Goal: Task Accomplishment & Management: Manage account settings

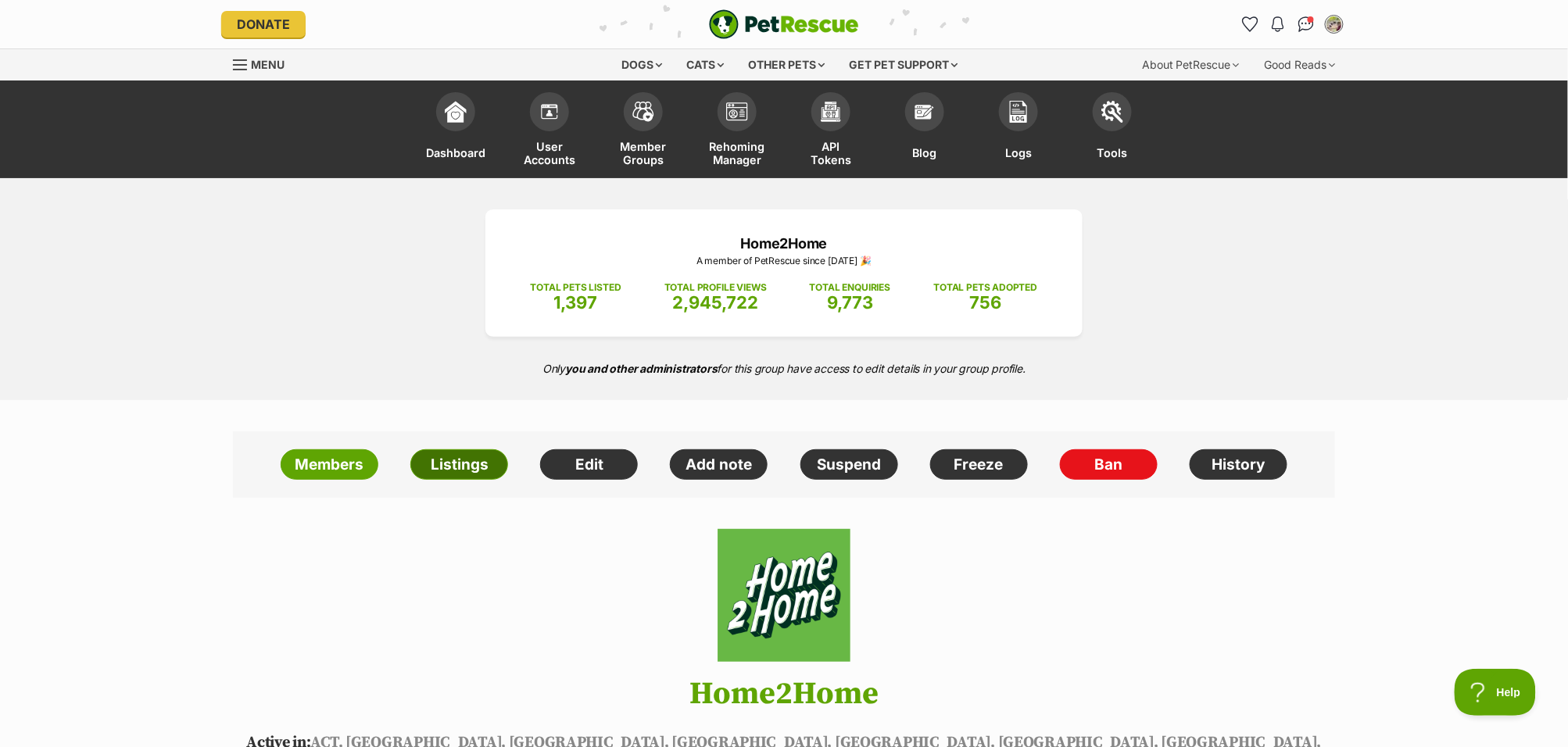
click at [470, 469] on link "Listings" at bounding box center [459, 465] width 98 height 31
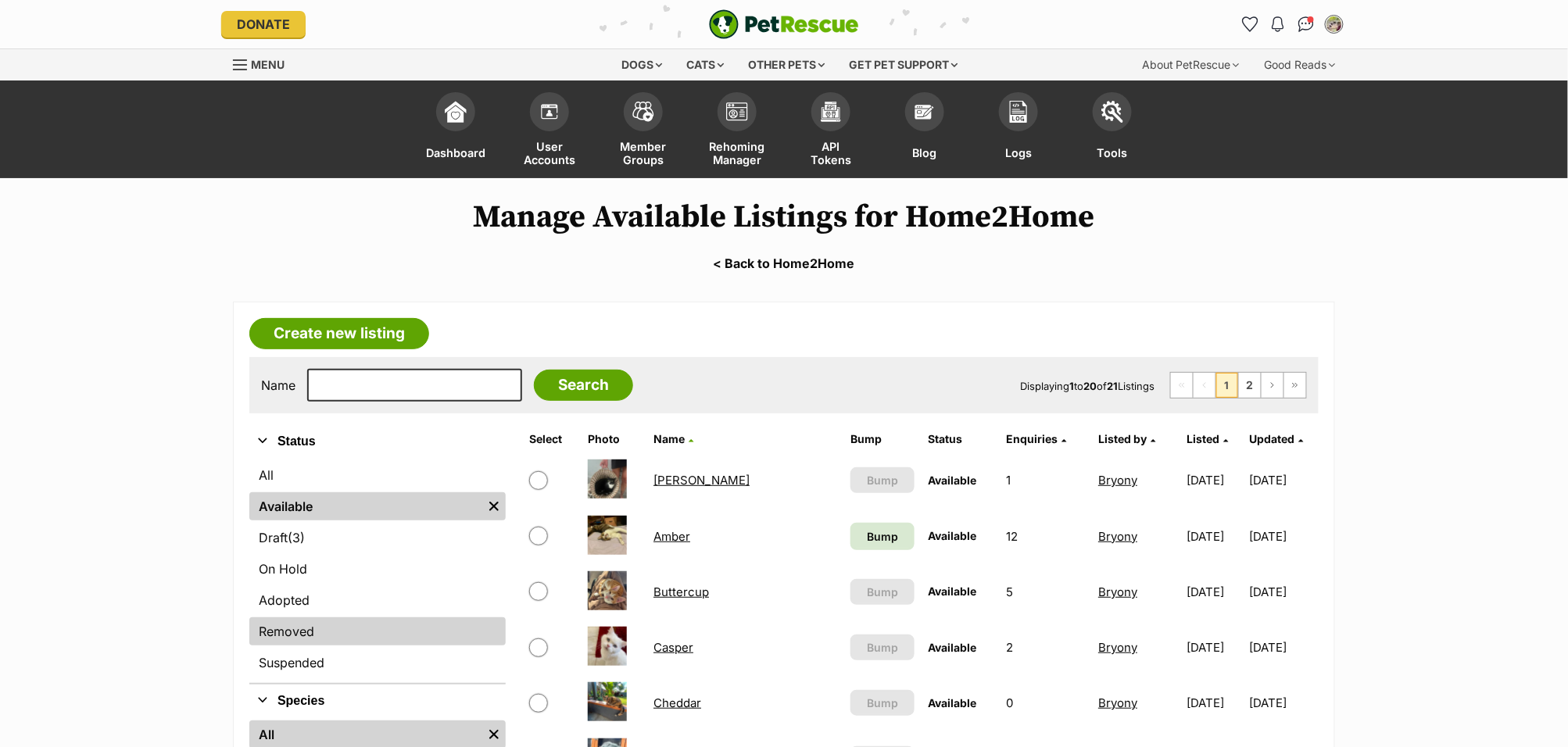
click at [345, 630] on link "Removed" at bounding box center [378, 632] width 257 height 28
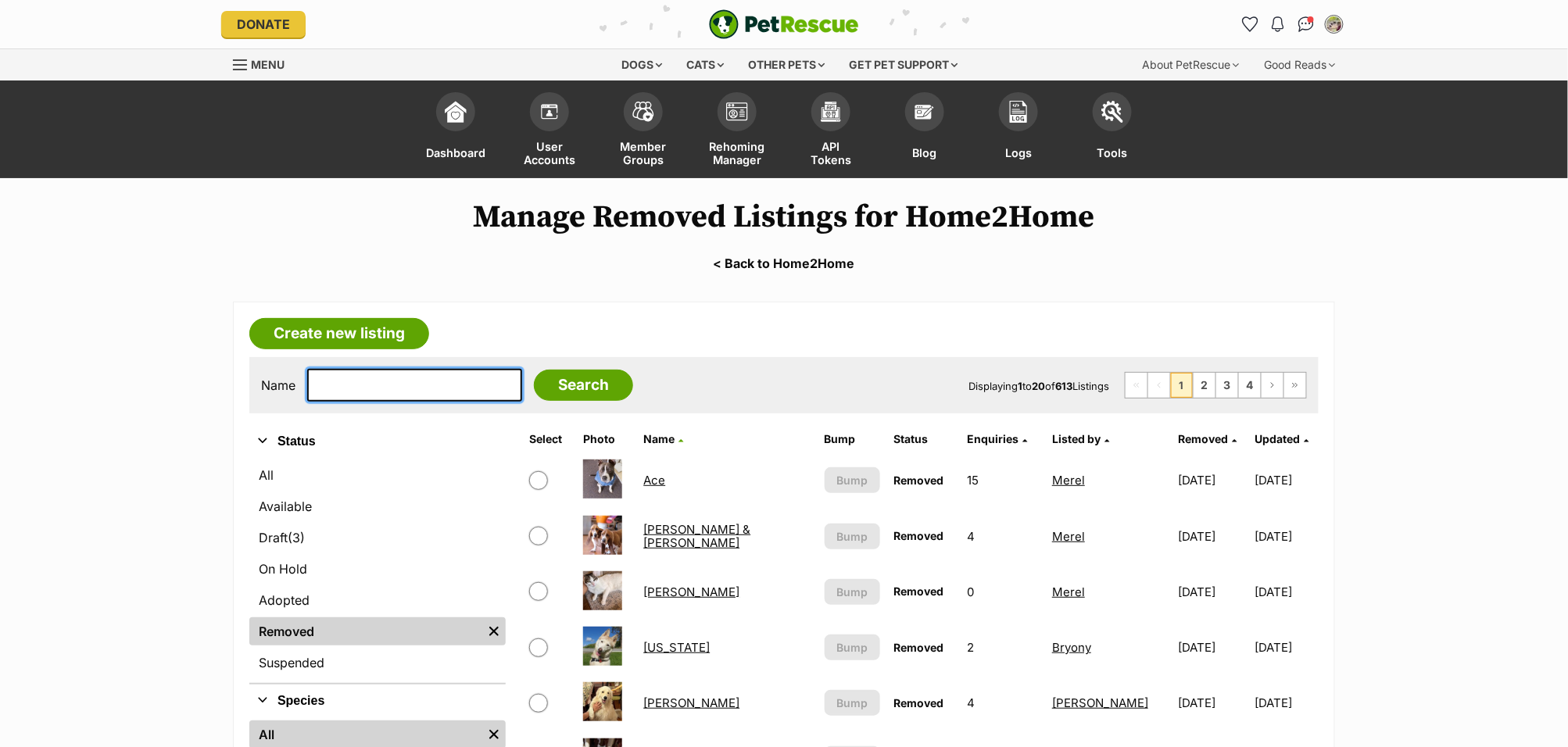
click at [379, 393] on input "text" at bounding box center [414, 386] width 215 height 33
type input "Louie"
click at [534, 370] on input "Search" at bounding box center [583, 386] width 99 height 31
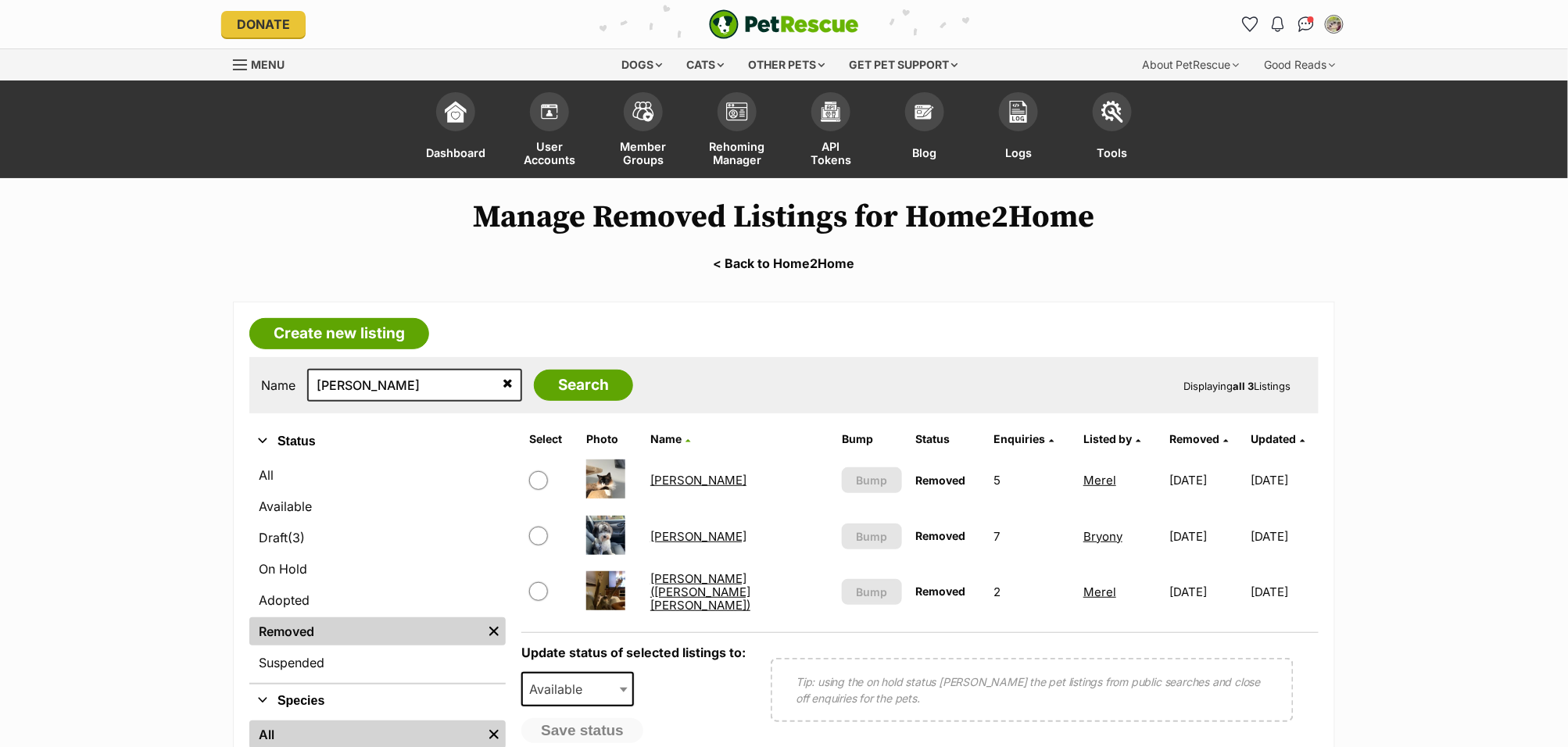
click at [672, 533] on link "Louie" at bounding box center [698, 537] width 96 height 15
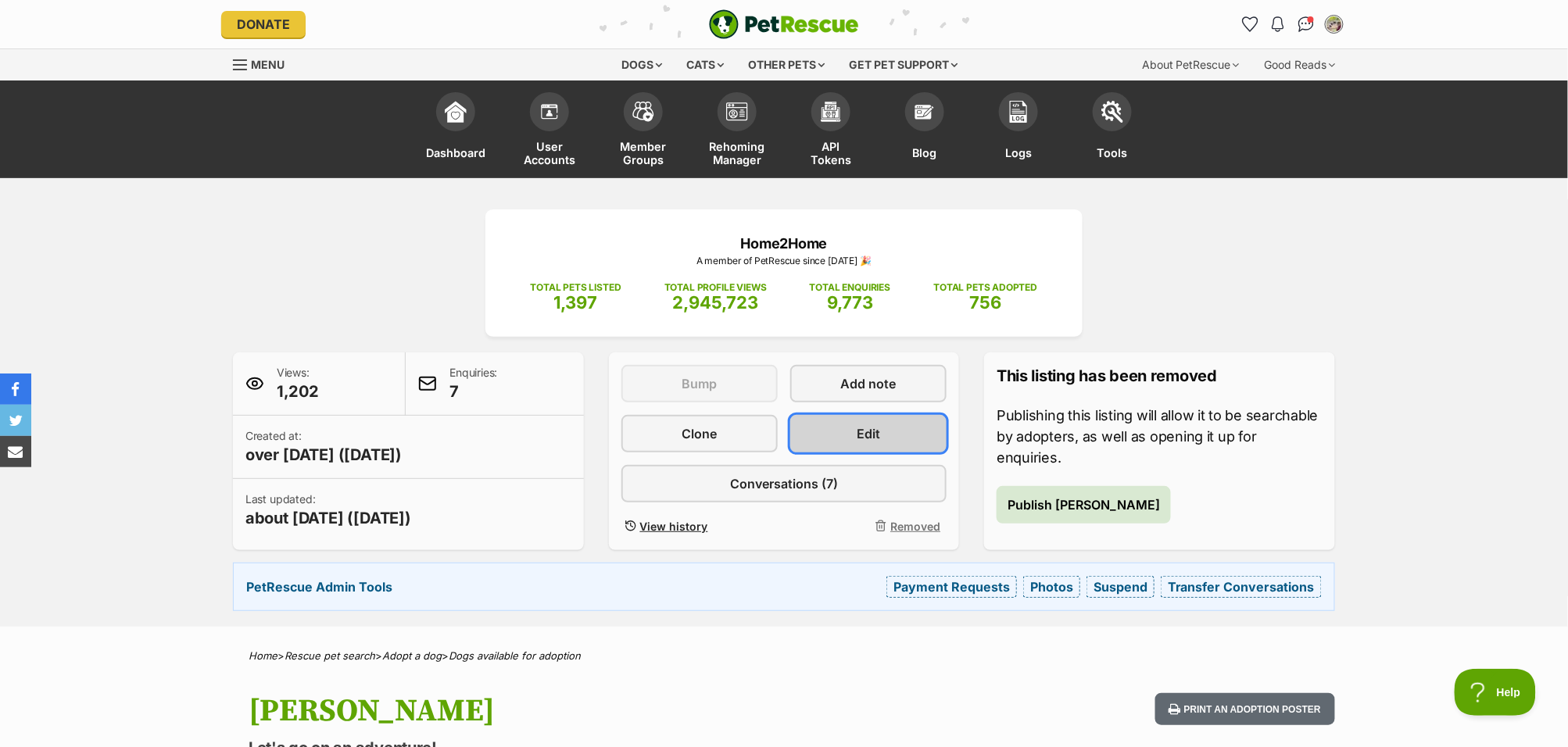
click at [893, 433] on link "Edit" at bounding box center [868, 434] width 156 height 38
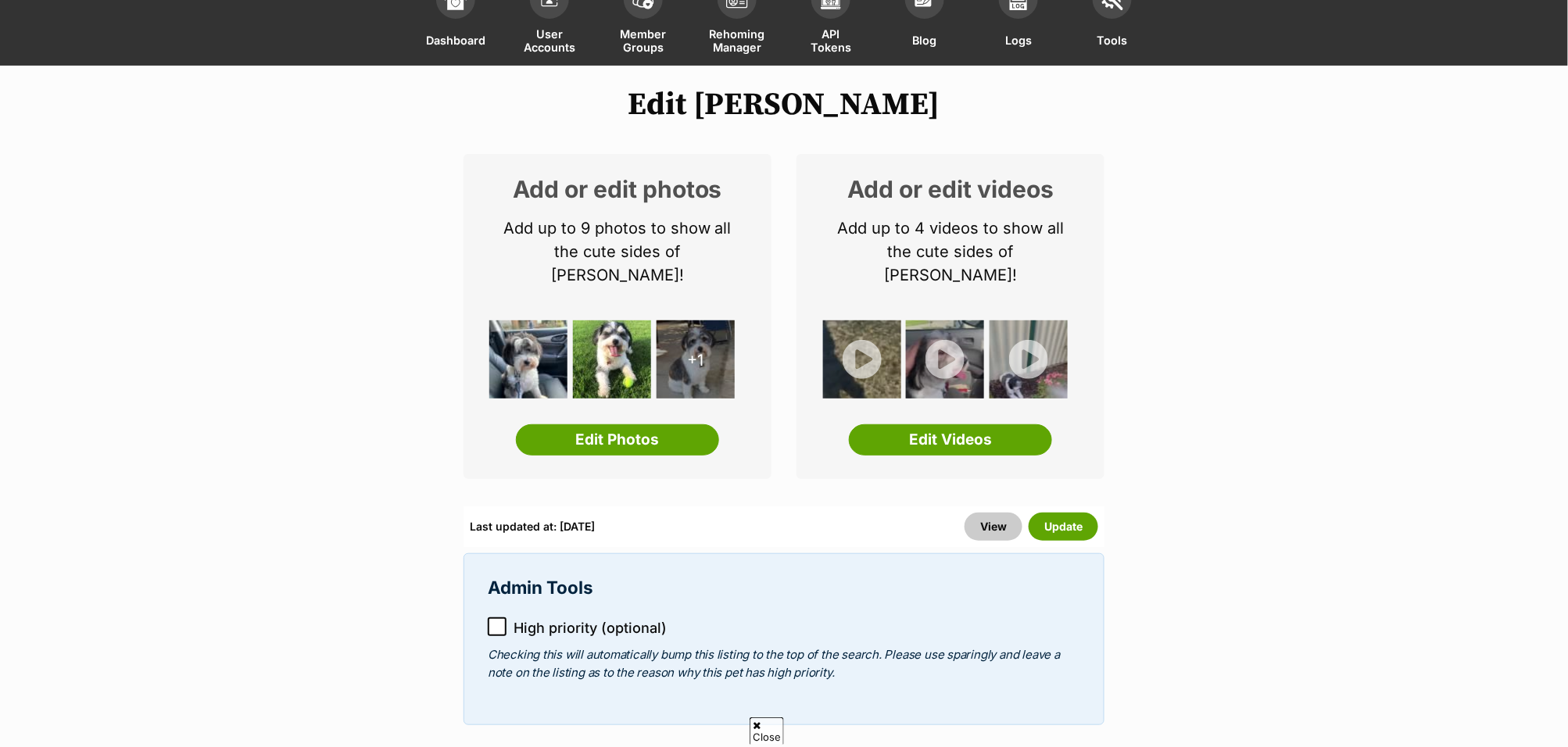
scroll to position [117, 0]
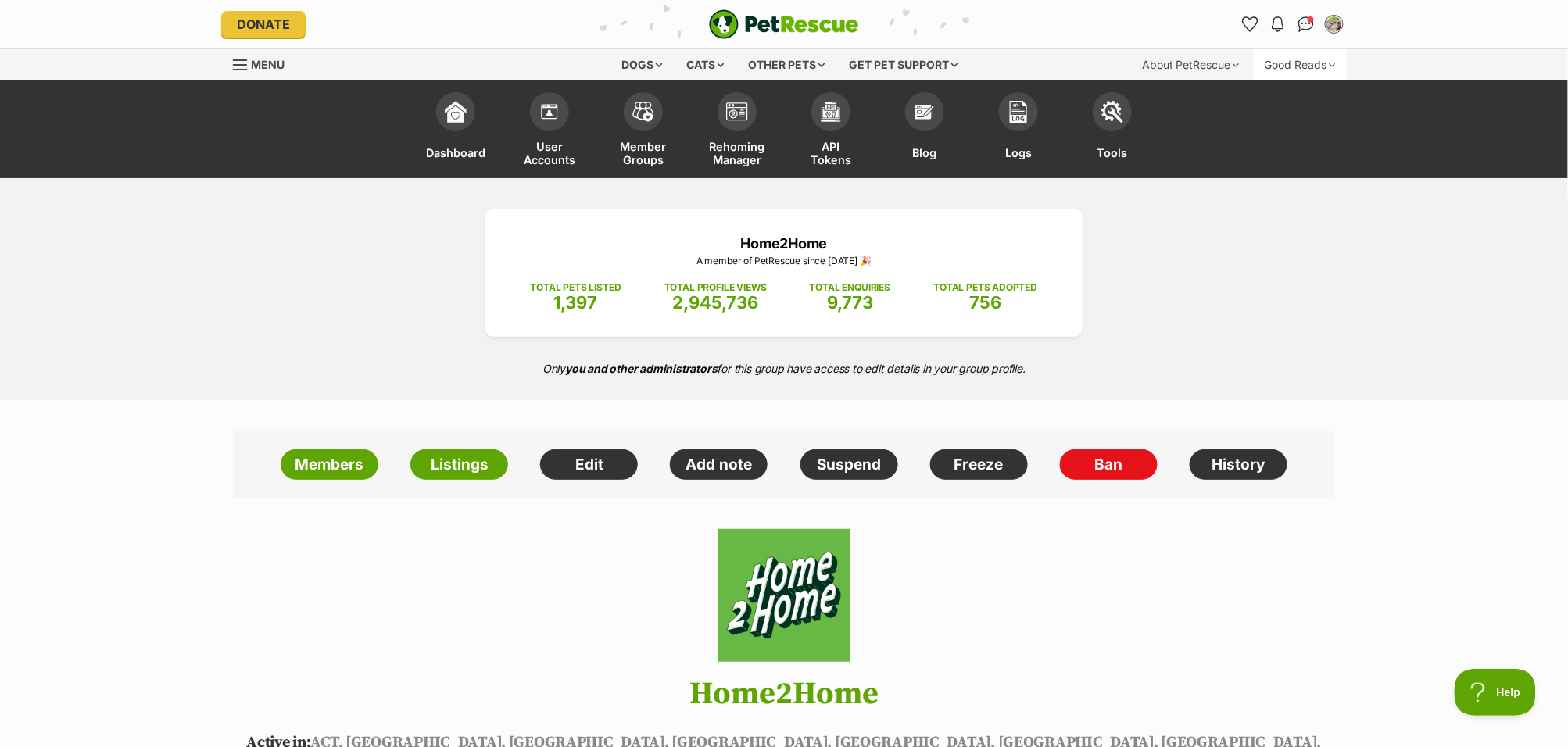
click at [1290, 65] on div "Good Reads" at bounding box center [1300, 65] width 93 height 31
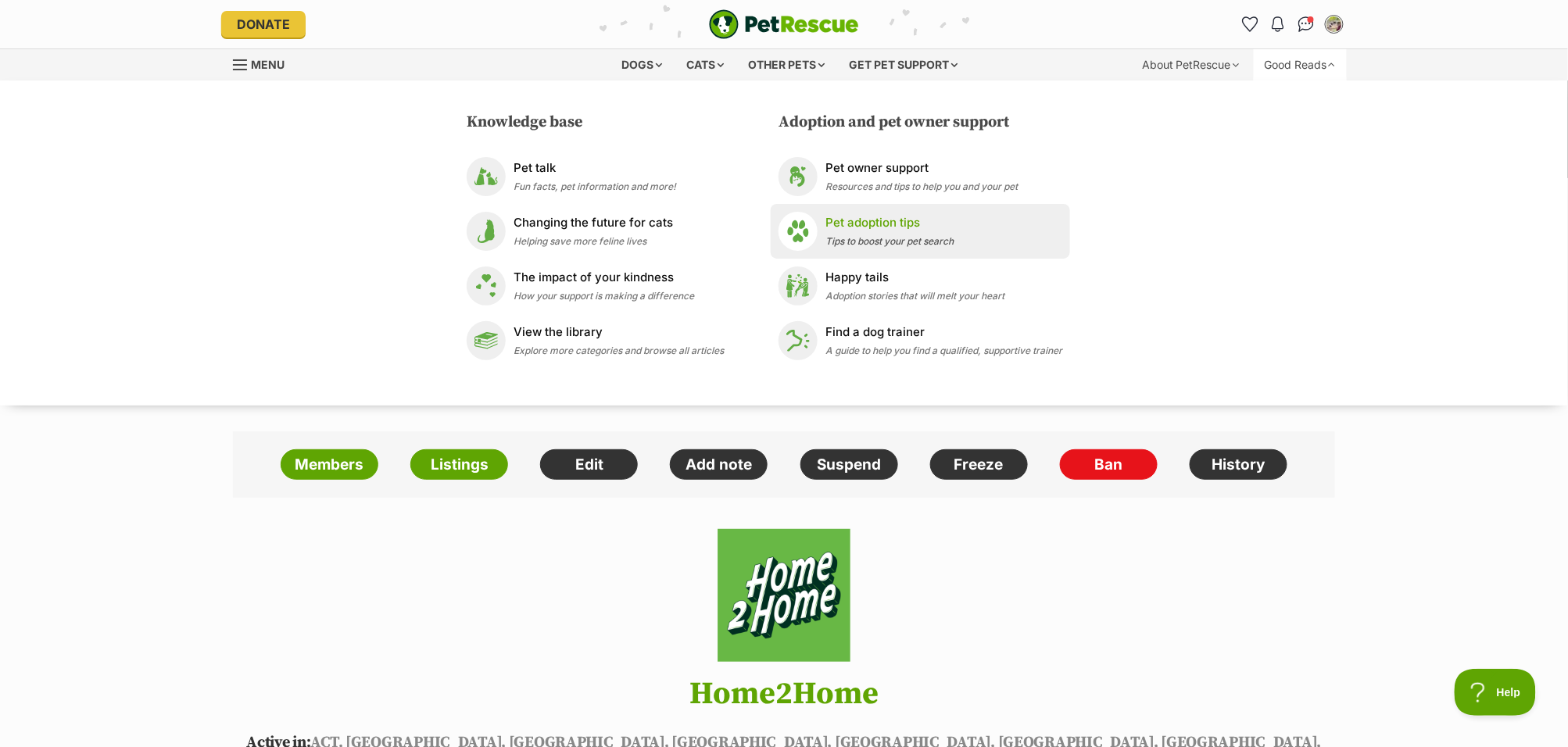
click at [855, 240] on span "Tips to boost your pet search" at bounding box center [889, 241] width 128 height 12
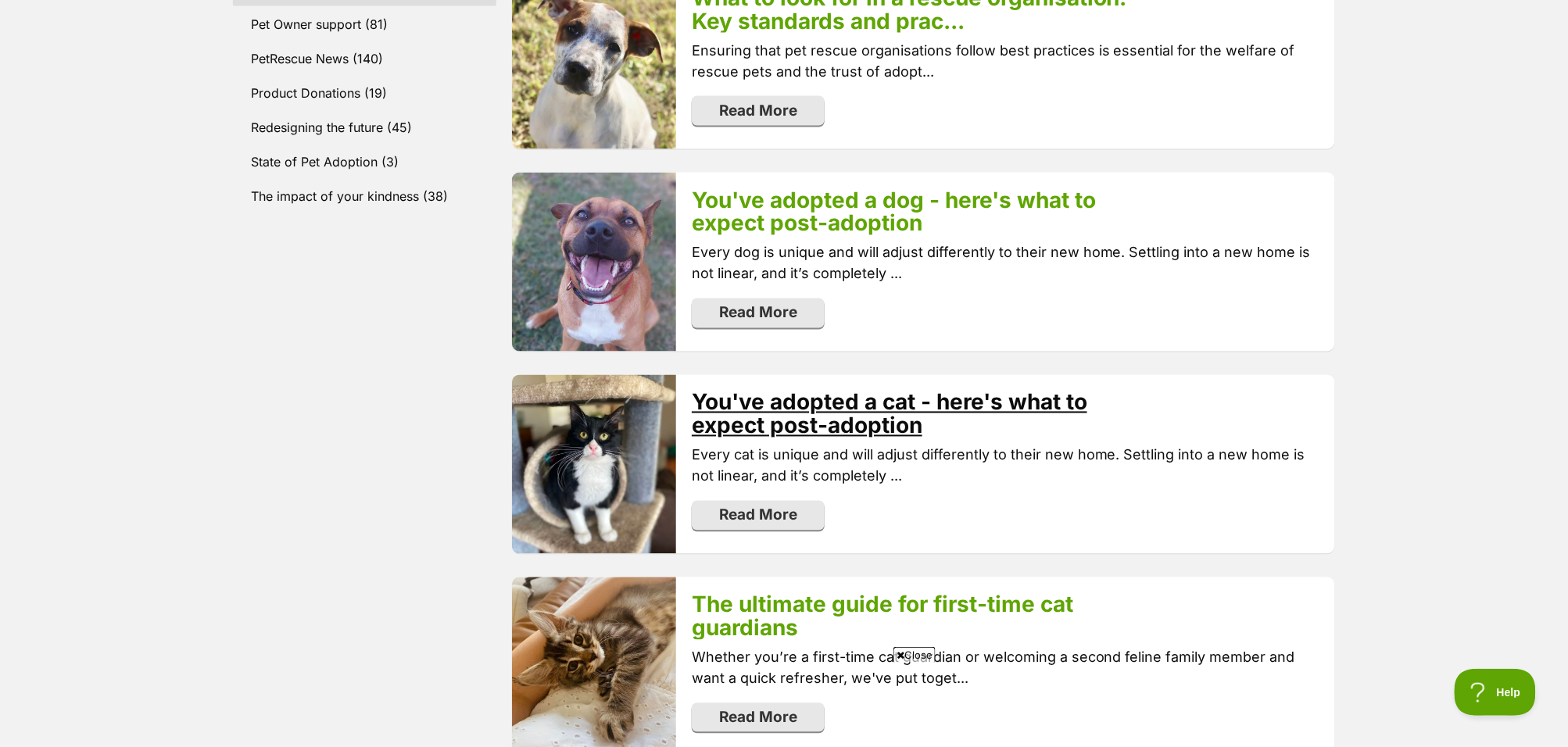
click at [863, 396] on link "You've adopted a cat - here's what to expect post-adoption" at bounding box center [890, 415] width 396 height 50
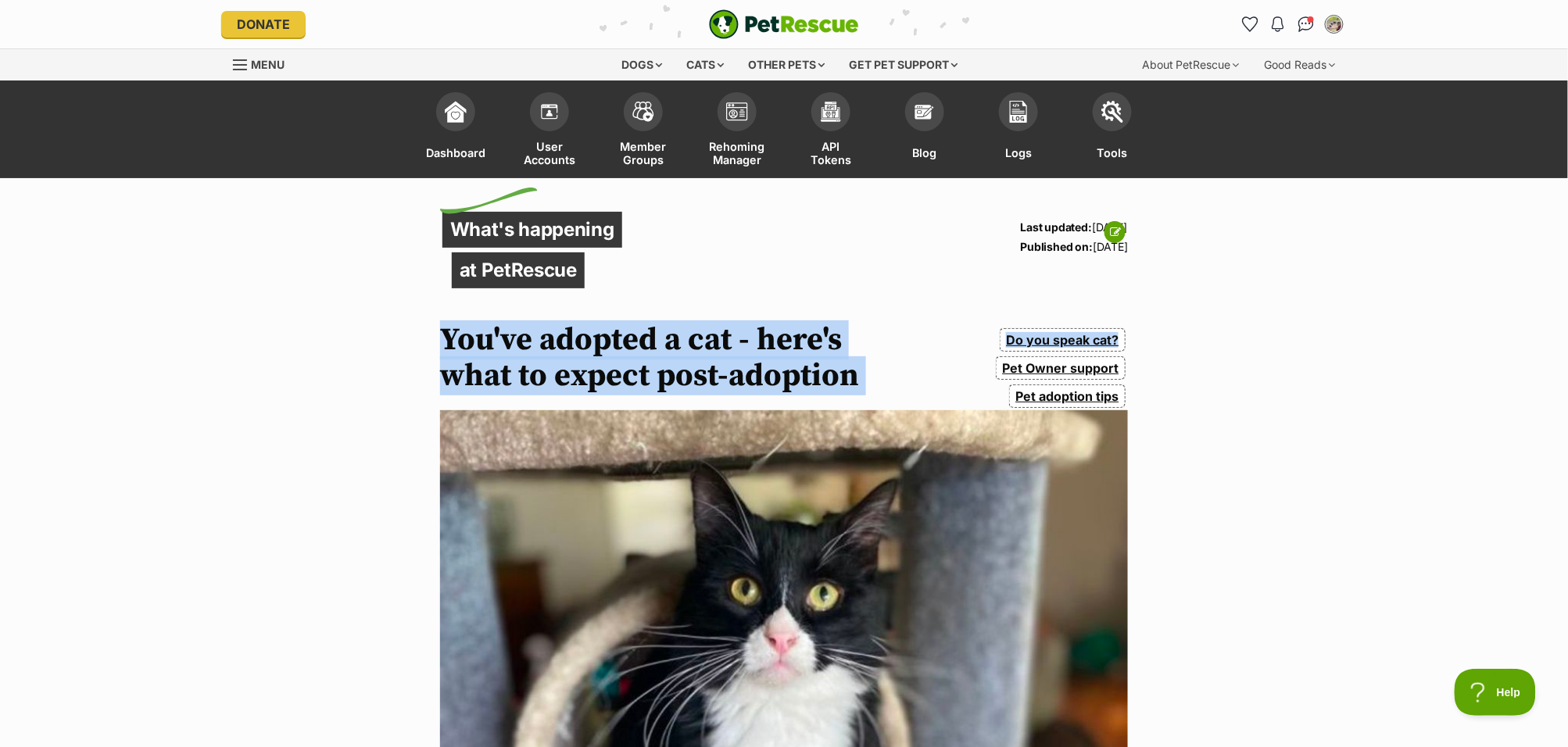
drag, startPoint x: 438, startPoint y: 335, endPoint x: 470, endPoint y: 321, distance: 34.9
